Goal: Information Seeking & Learning: Learn about a topic

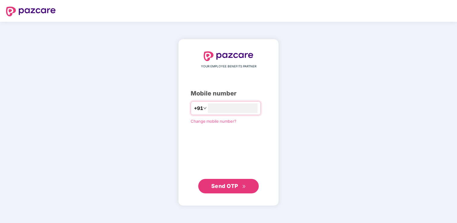
type input "**********"
click at [237, 190] on button "Send OTP" at bounding box center [228, 186] width 60 height 15
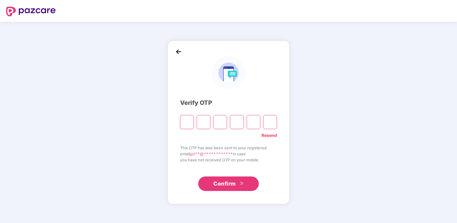
type input "*"
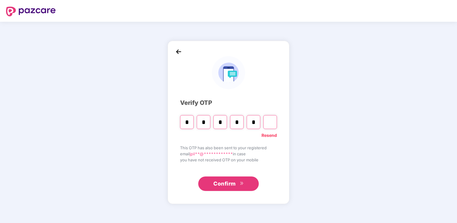
type input "*"
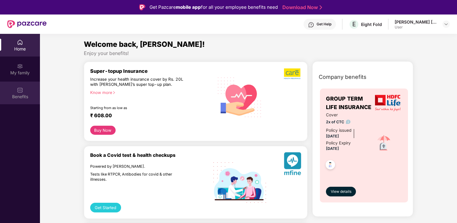
click at [15, 99] on div "Benefits" at bounding box center [20, 97] width 40 height 6
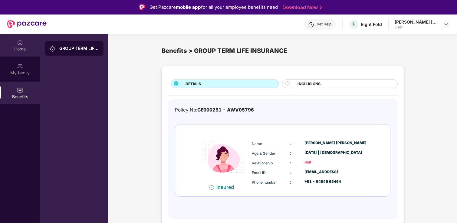
click at [18, 41] on img at bounding box center [20, 42] width 6 height 6
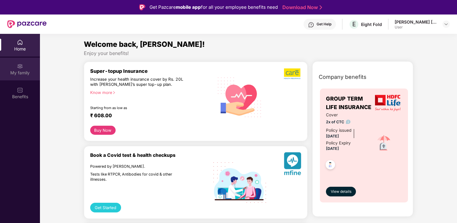
click at [18, 64] on img at bounding box center [20, 66] width 6 height 6
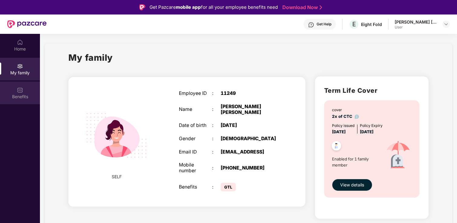
click at [21, 97] on div "Benefits" at bounding box center [20, 97] width 40 height 6
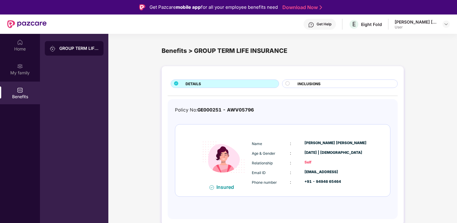
click at [320, 22] on div "Get Help" at bounding box center [323, 24] width 15 height 5
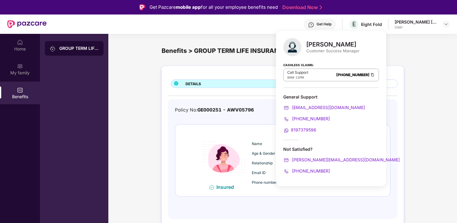
click at [185, 121] on div "Policy No: GE000251 - AWV05796 Insured Name : [PERSON_NAME] [PERSON_NAME] Age &…" at bounding box center [282, 156] width 215 height 100
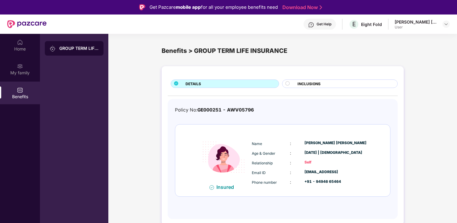
click at [25, 92] on div "Benefits" at bounding box center [20, 93] width 40 height 23
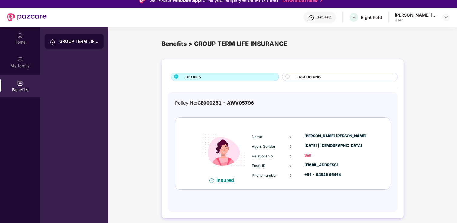
click at [288, 74] on div "INCLUSIONS" at bounding box center [340, 77] width 116 height 8
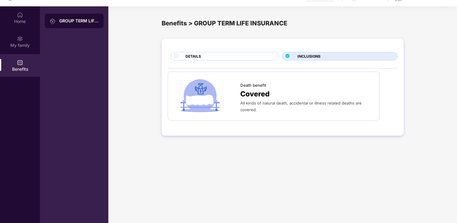
scroll to position [34, 0]
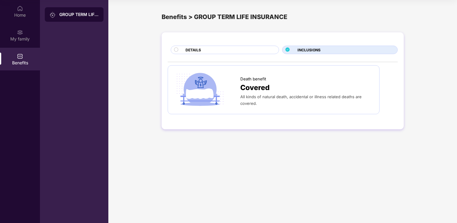
click at [268, 51] on div "DETAILS" at bounding box center [228, 50] width 93 height 7
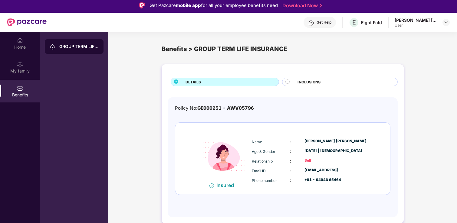
scroll to position [0, 0]
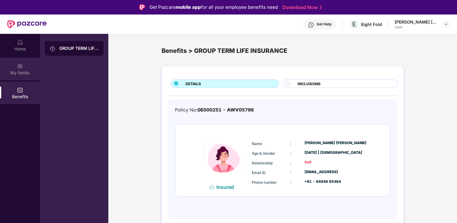
click at [22, 73] on div "My family" at bounding box center [20, 73] width 40 height 6
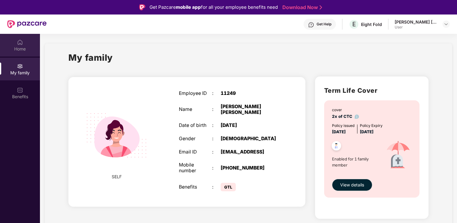
click at [28, 44] on div "Home" at bounding box center [20, 45] width 40 height 23
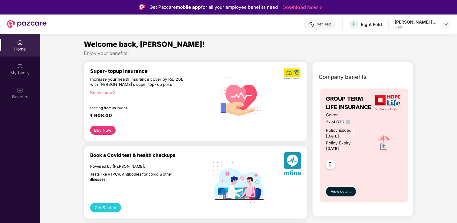
click at [405, 22] on div "[PERSON_NAME] [PERSON_NAME]" at bounding box center [415, 22] width 42 height 6
click at [444, 24] on img at bounding box center [445, 24] width 5 height 5
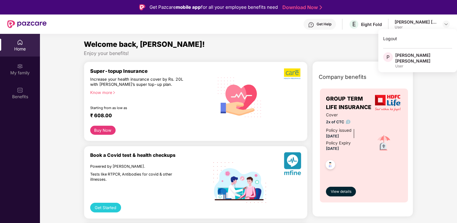
click at [421, 52] on div "Logout P [PERSON_NAME] [PERSON_NAME] User" at bounding box center [417, 50] width 79 height 43
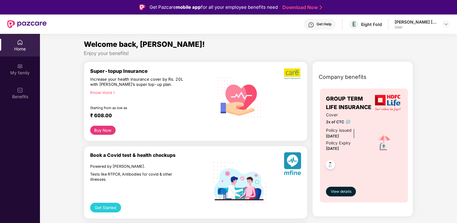
click at [446, 25] on img at bounding box center [445, 24] width 5 height 5
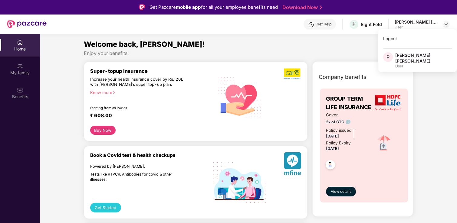
click at [434, 56] on div "[PERSON_NAME] [PERSON_NAME]" at bounding box center [423, 57] width 57 height 11
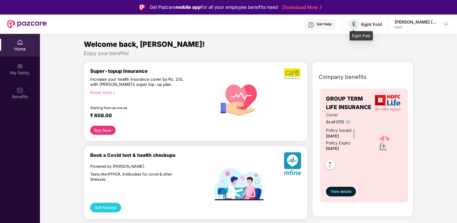
click at [357, 25] on span "E" at bounding box center [353, 24] width 11 height 11
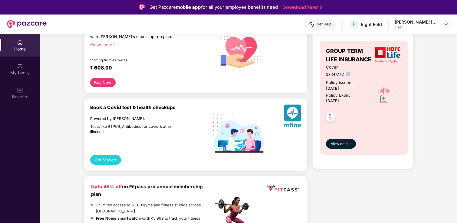
scroll to position [54, 0]
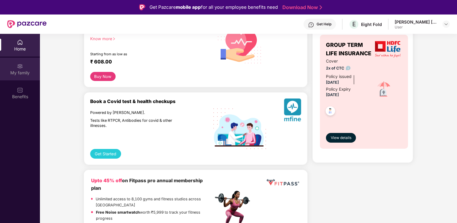
click at [16, 73] on div "My family" at bounding box center [20, 73] width 40 height 6
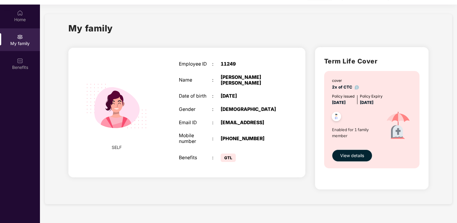
scroll to position [34, 0]
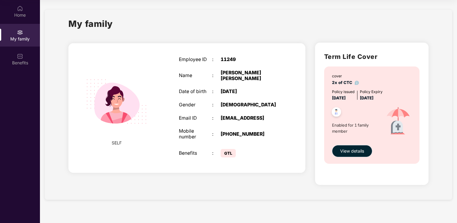
click at [357, 149] on span "View details" at bounding box center [352, 151] width 24 height 7
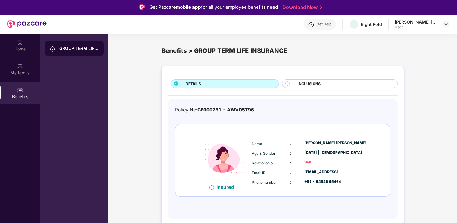
click at [319, 27] on div "Get Help" at bounding box center [319, 24] width 32 height 11
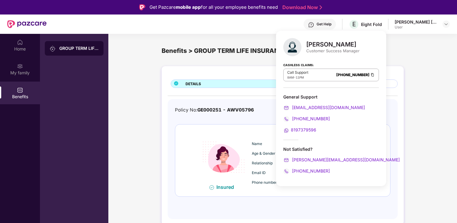
click at [230, 201] on div "Policy No: GE000251 - AWV05796 Insured Name : [PERSON_NAME] [PERSON_NAME] Age &…" at bounding box center [282, 156] width 215 height 100
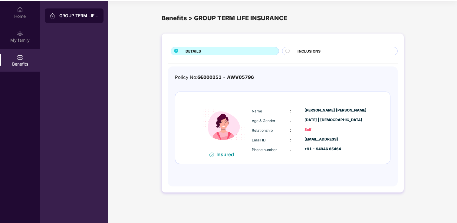
scroll to position [34, 0]
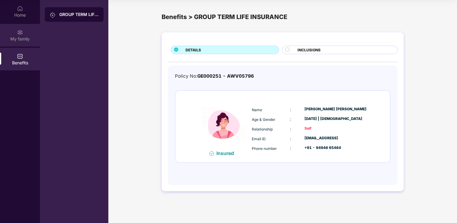
click at [25, 36] on div "My family" at bounding box center [20, 39] width 40 height 6
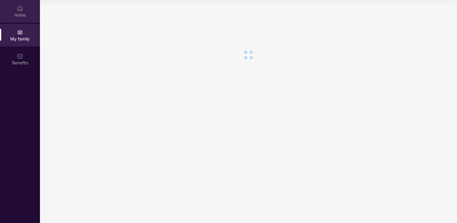
click at [18, 9] on img at bounding box center [20, 8] width 6 height 6
